Goal: Communication & Community: Answer question/provide support

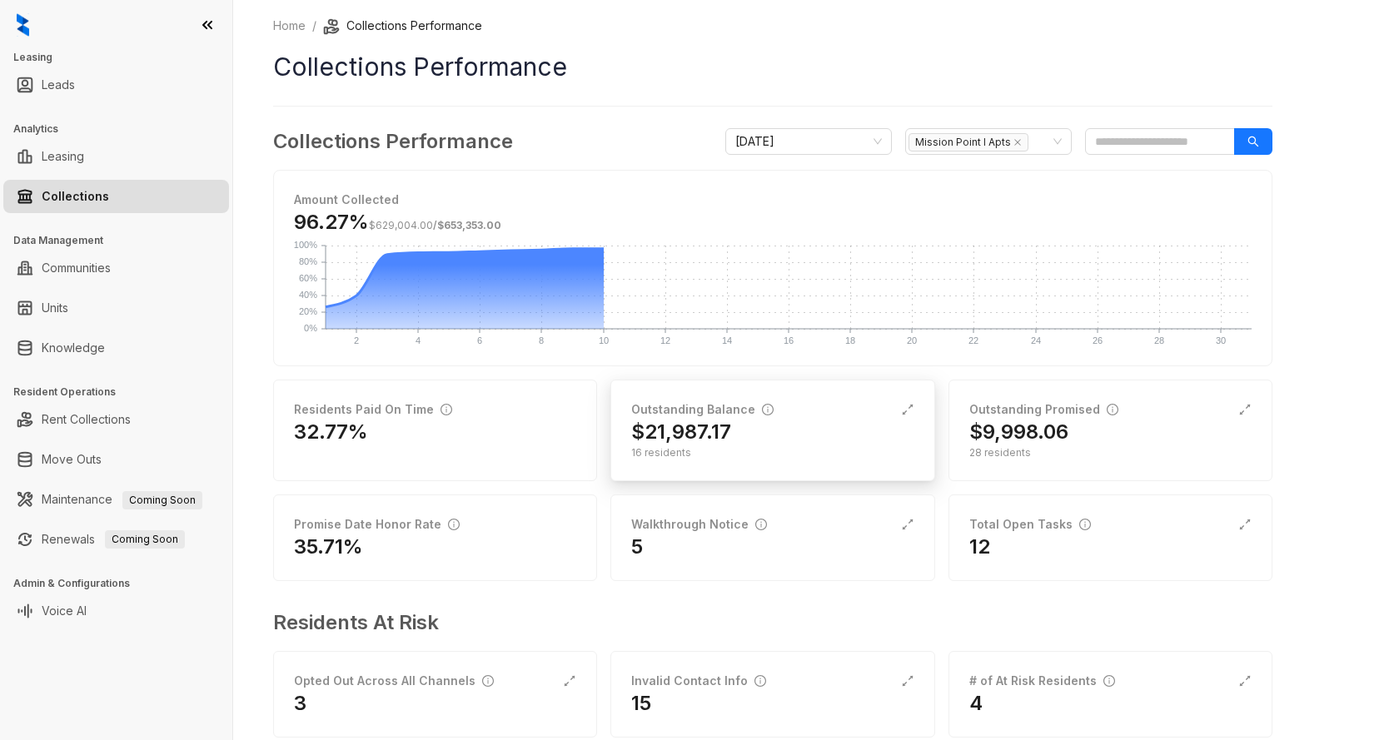
click at [709, 434] on h2 "$21,987.17" at bounding box center [681, 432] width 100 height 27
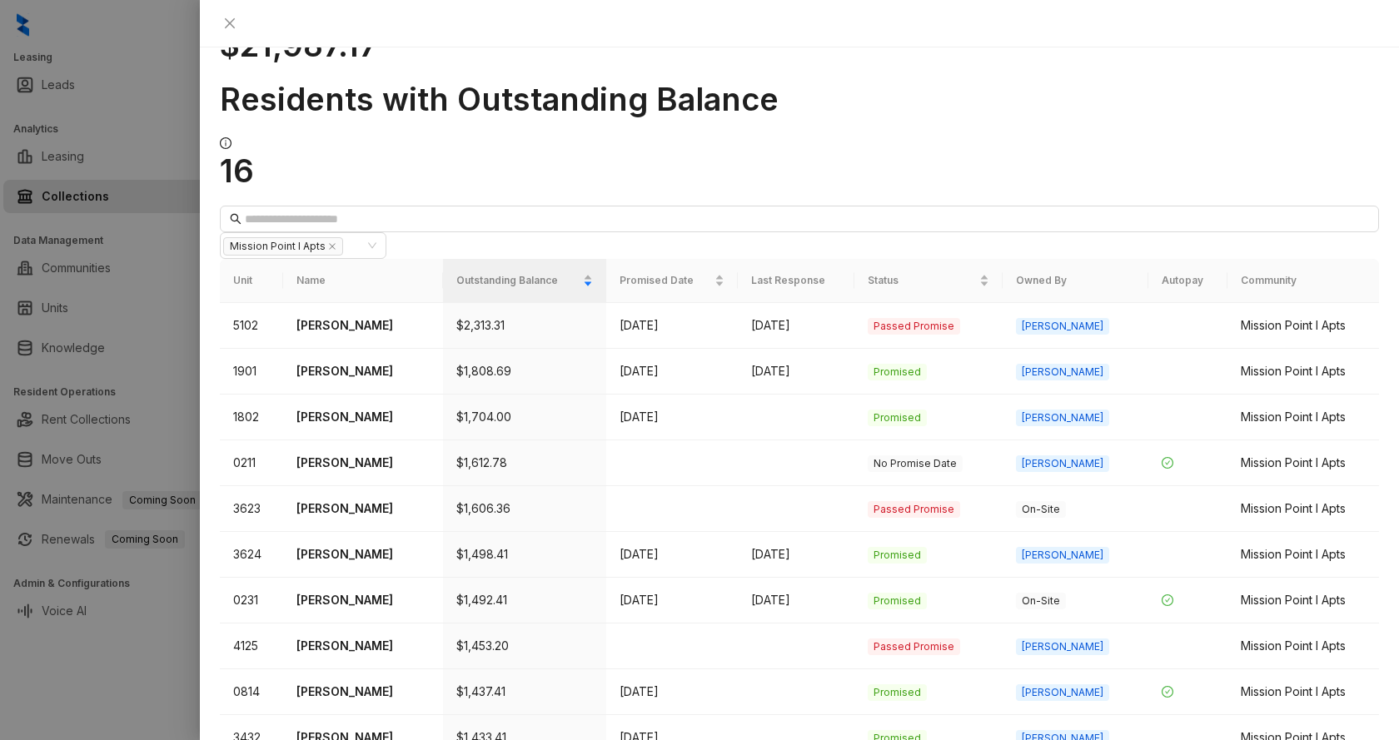
scroll to position [144, 0]
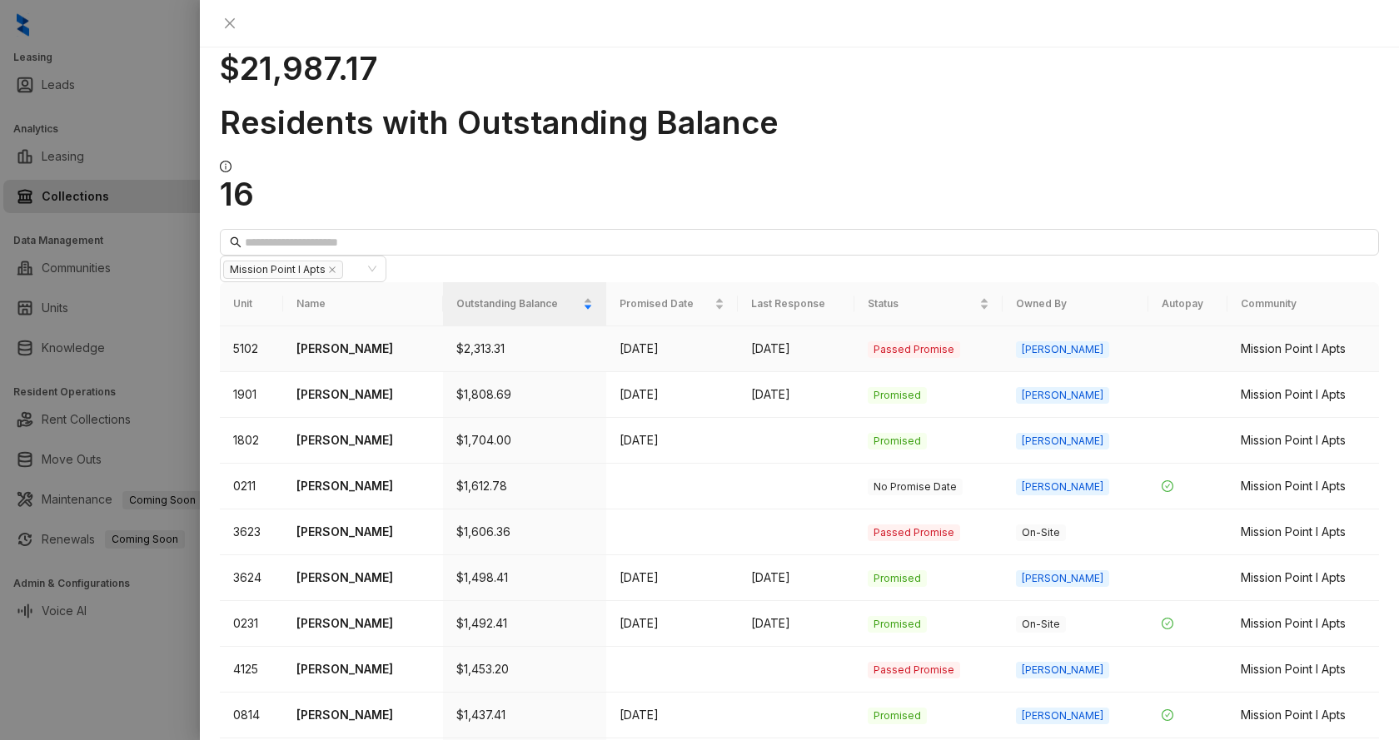
click at [356, 340] on p "[PERSON_NAME]" at bounding box center [362, 349] width 133 height 18
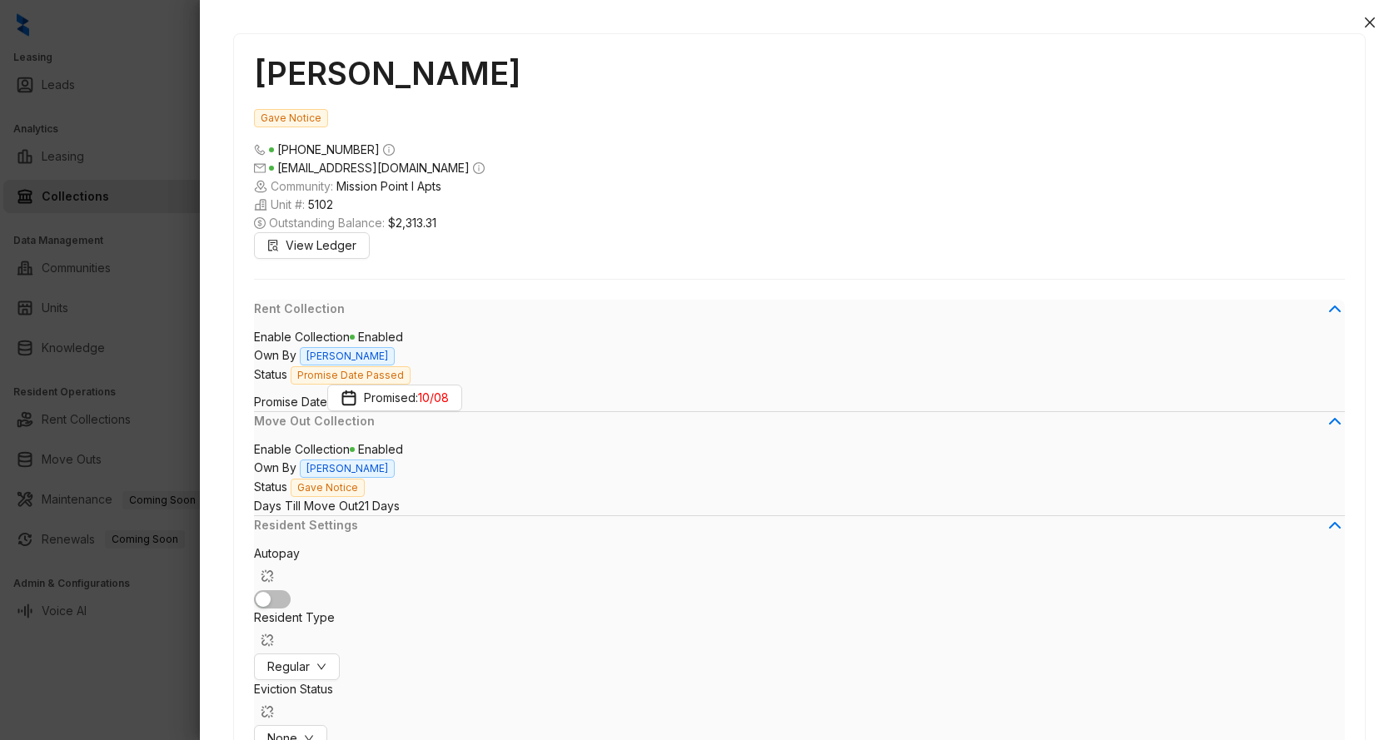
scroll to position [1365, 0]
type textarea "**********"
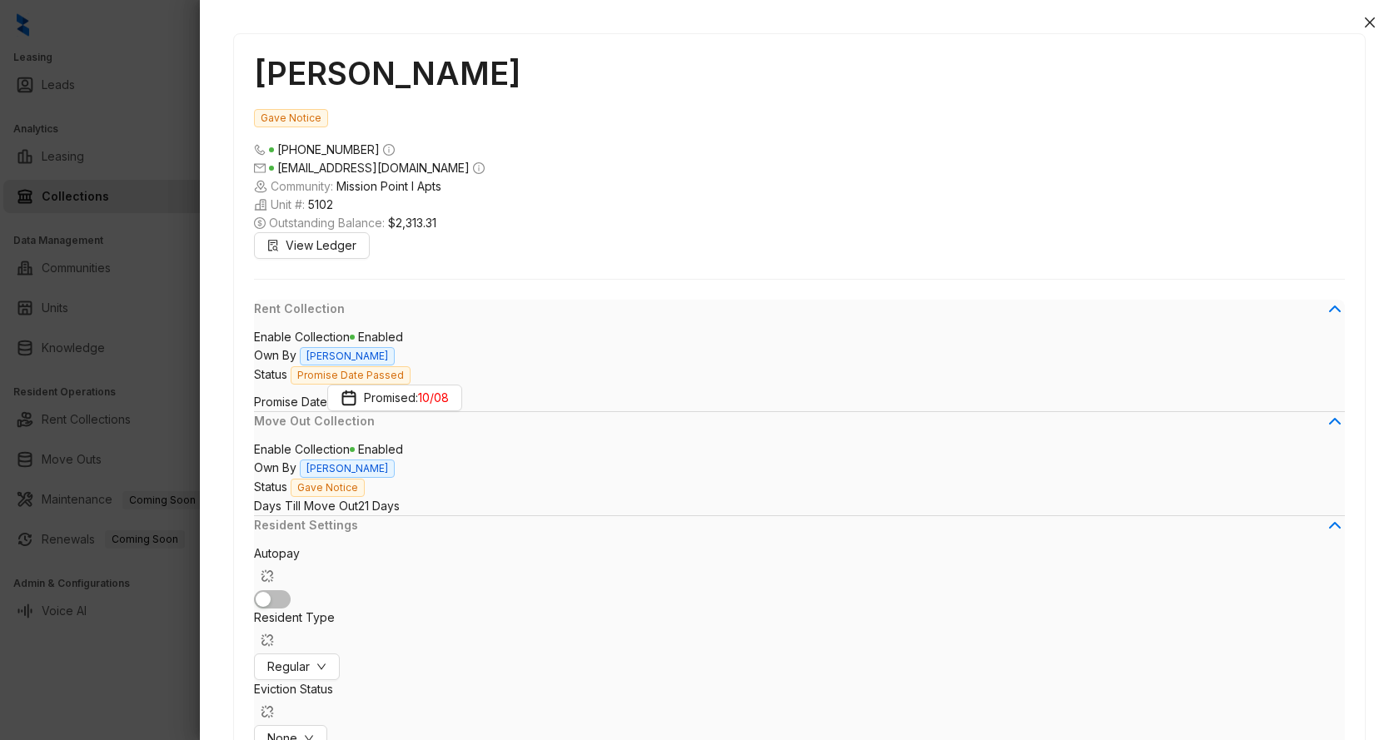
click at [153, 419] on div at bounding box center [699, 370] width 1399 height 740
